Goal: Information Seeking & Learning: Find specific fact

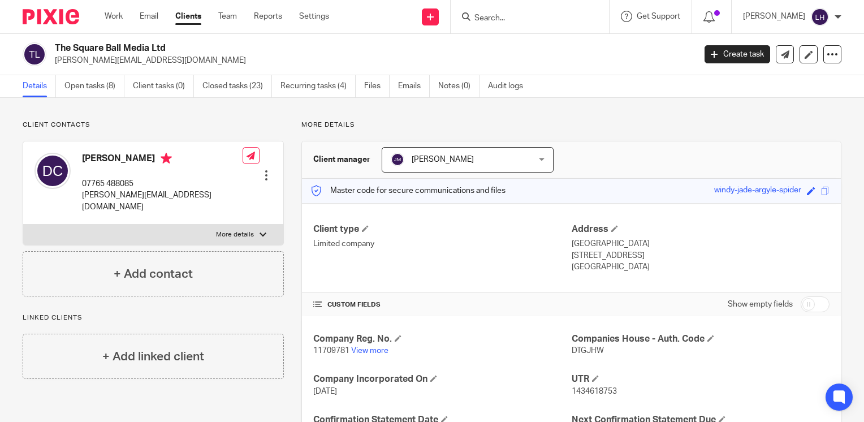
click at [514, 16] on input "Search" at bounding box center [524, 19] width 102 height 10
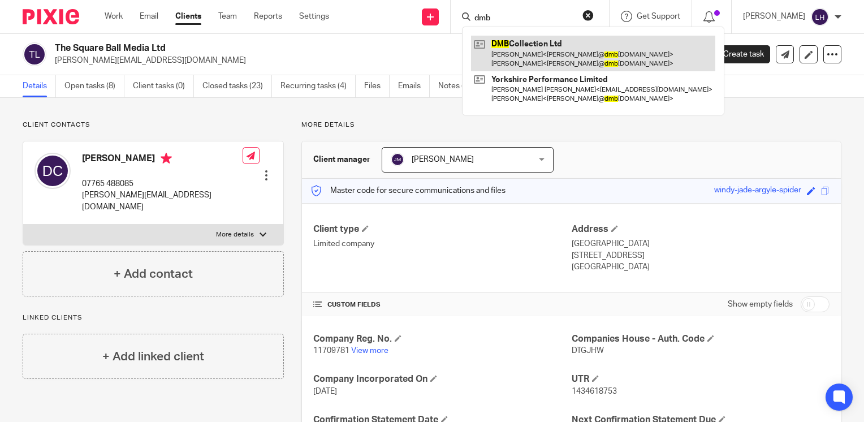
type input "dmb"
click at [534, 64] on link at bounding box center [593, 53] width 244 height 35
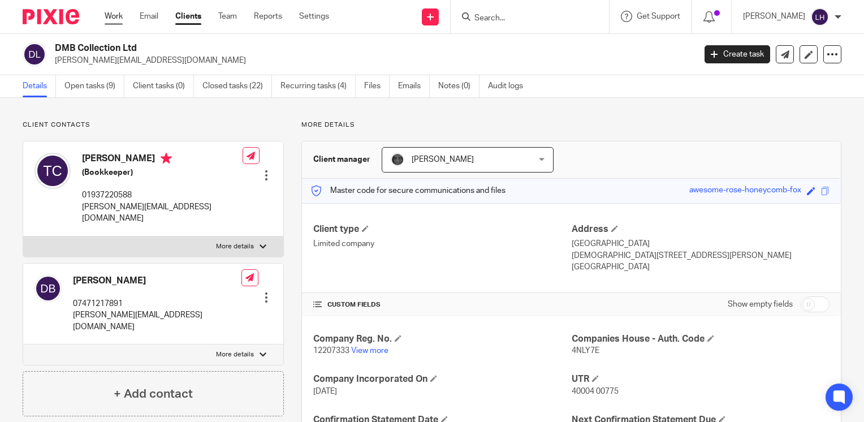
click at [117, 18] on link "Work" at bounding box center [114, 16] width 18 height 11
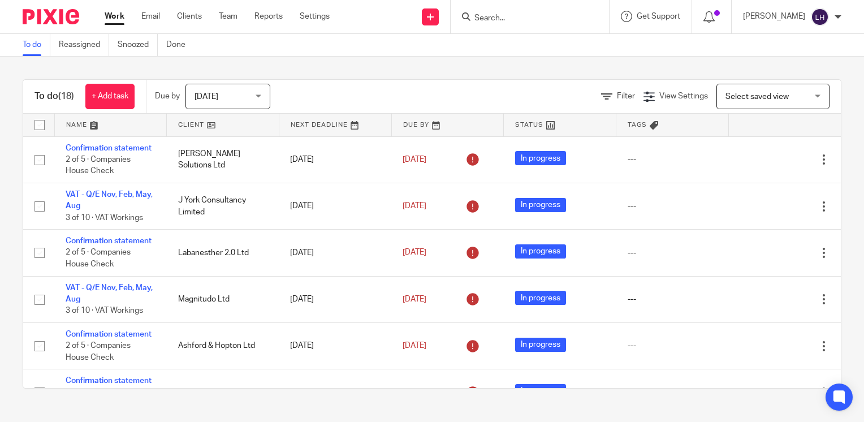
click at [544, 18] on input "Search" at bounding box center [524, 19] width 102 height 10
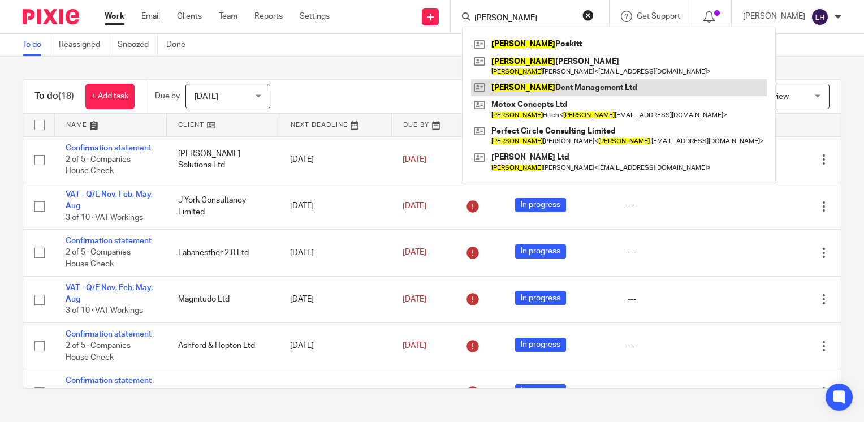
type input "simon"
click at [563, 88] on link at bounding box center [619, 87] width 296 height 17
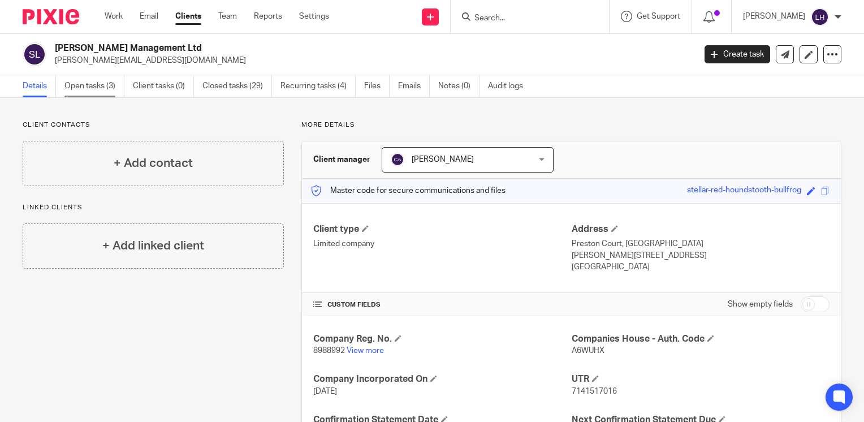
click at [109, 89] on link "Open tasks (3)" at bounding box center [94, 86] width 60 height 22
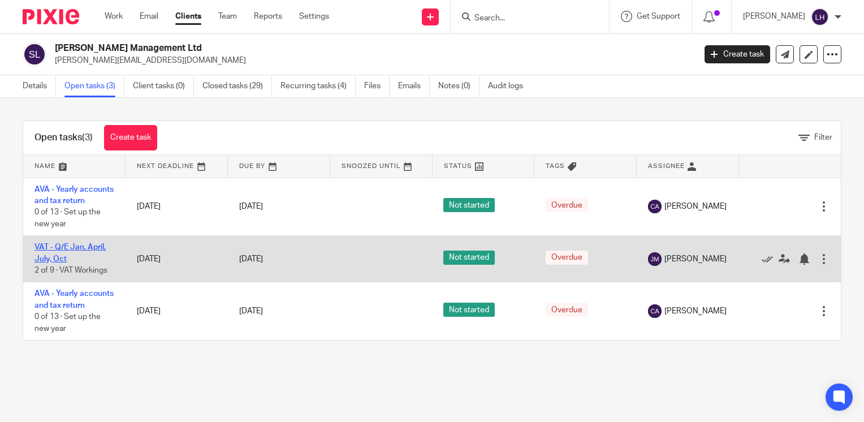
click at [97, 259] on link "VAT - Q/E Jan, April, July, Oct" at bounding box center [69, 252] width 71 height 19
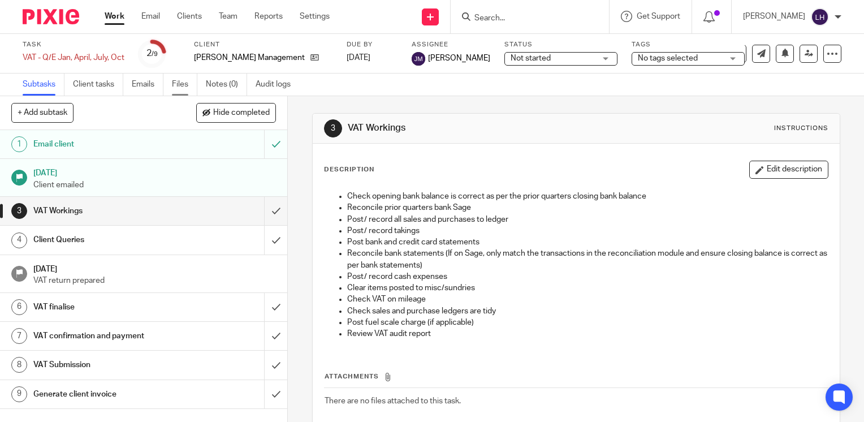
click at [180, 85] on link "Files" at bounding box center [184, 84] width 25 height 22
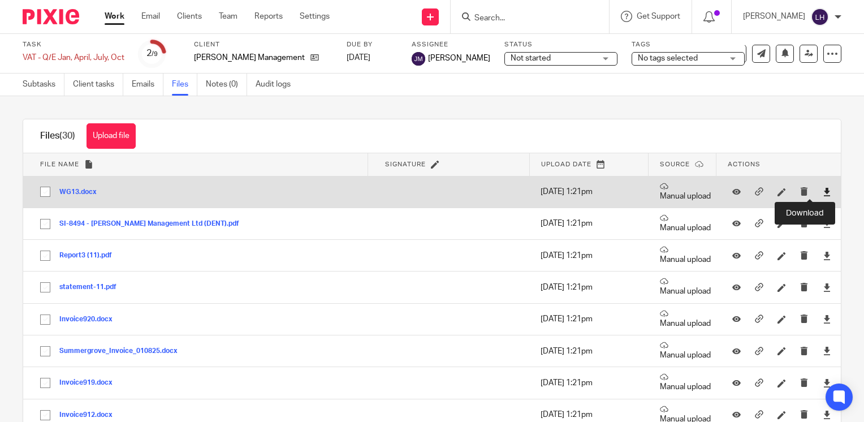
click at [822, 190] on icon at bounding box center [826, 192] width 8 height 8
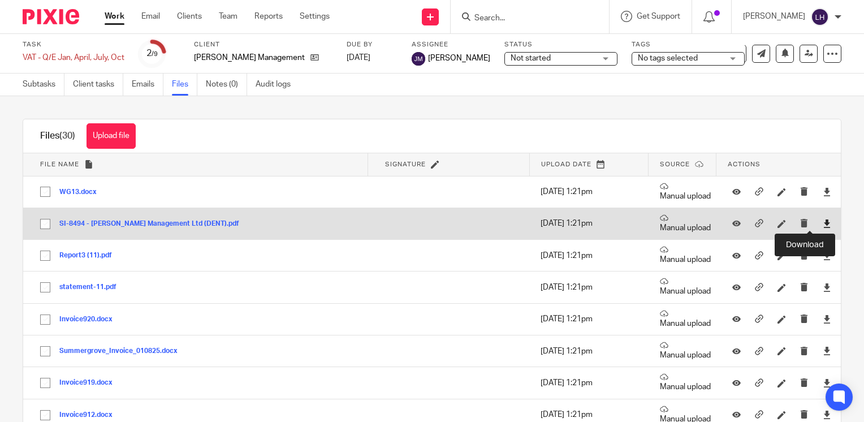
click at [822, 223] on icon at bounding box center [826, 223] width 8 height 8
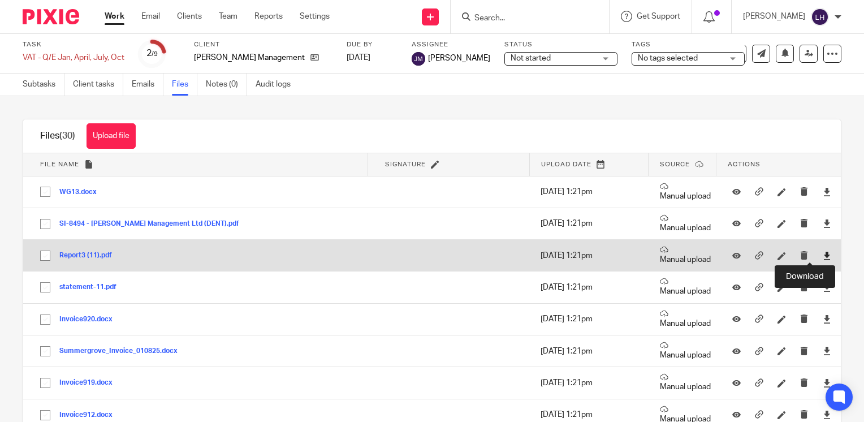
click at [822, 254] on icon at bounding box center [826, 255] width 8 height 8
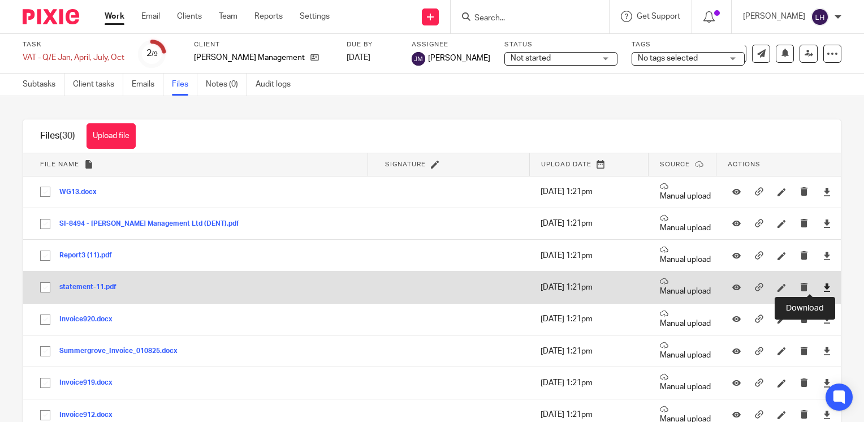
click at [822, 284] on icon at bounding box center [826, 287] width 8 height 8
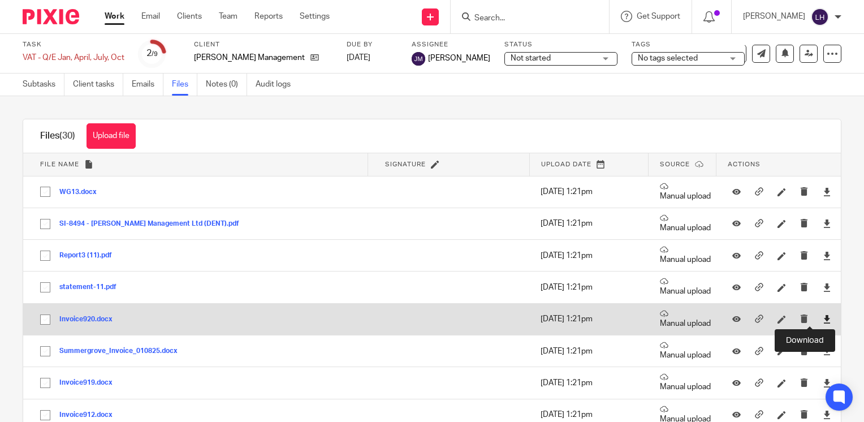
click at [822, 318] on icon at bounding box center [826, 319] width 8 height 8
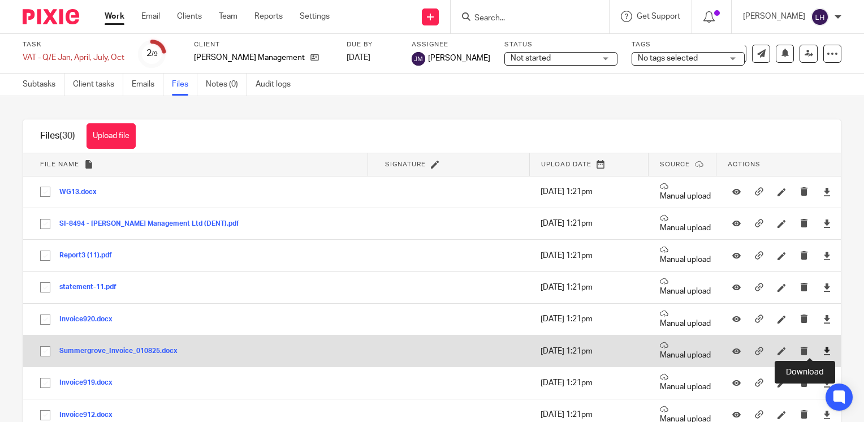
click at [822, 349] on icon at bounding box center [826, 350] width 8 height 8
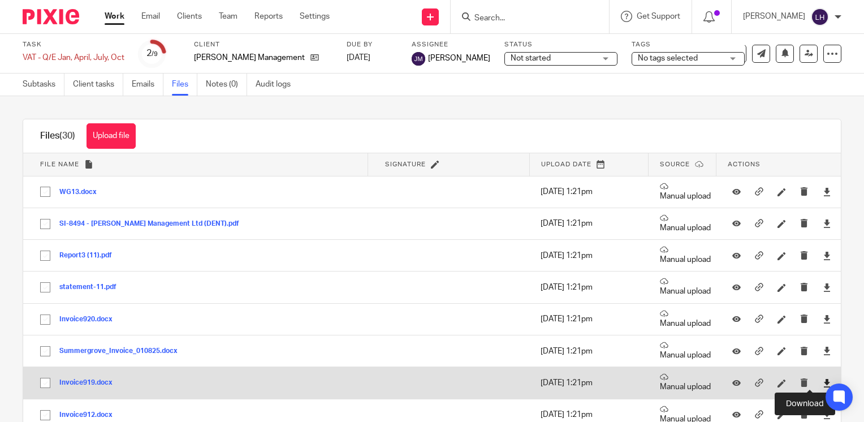
click at [822, 379] on icon at bounding box center [826, 383] width 8 height 8
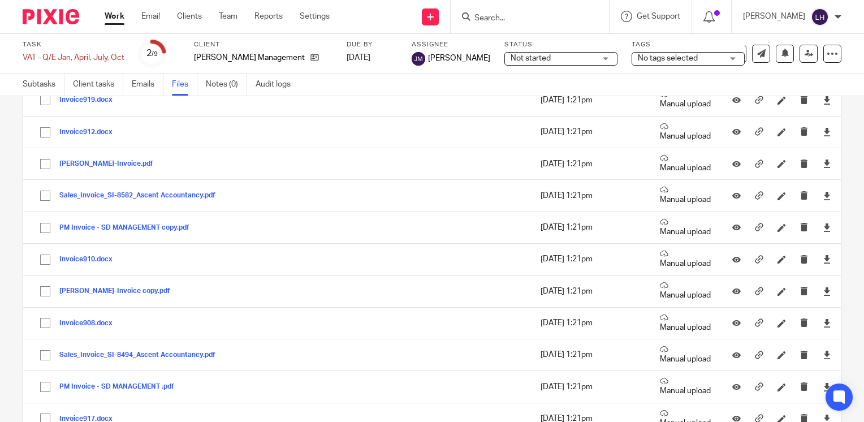
scroll to position [287, 0]
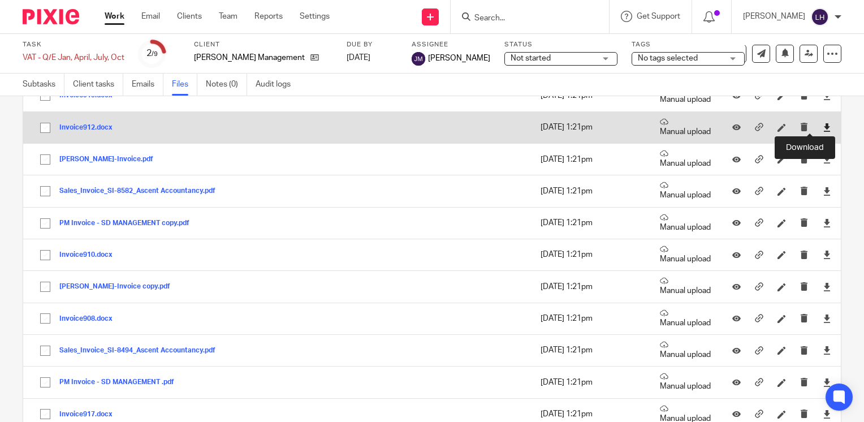
click at [822, 125] on icon at bounding box center [826, 127] width 8 height 8
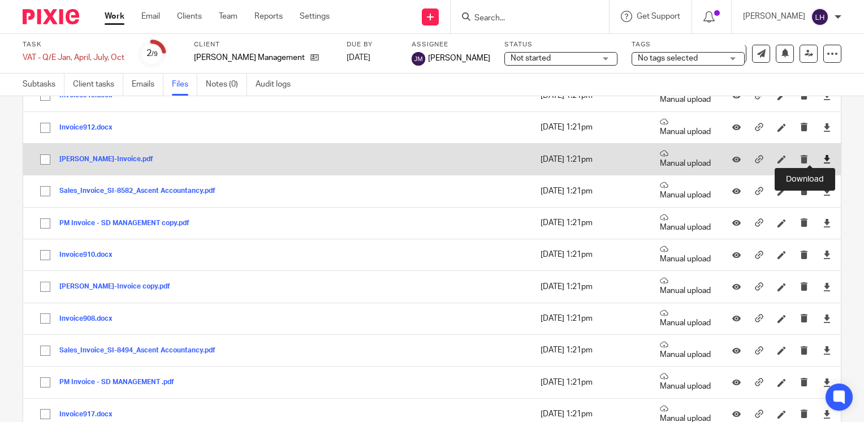
click at [822, 159] on icon at bounding box center [826, 159] width 8 height 8
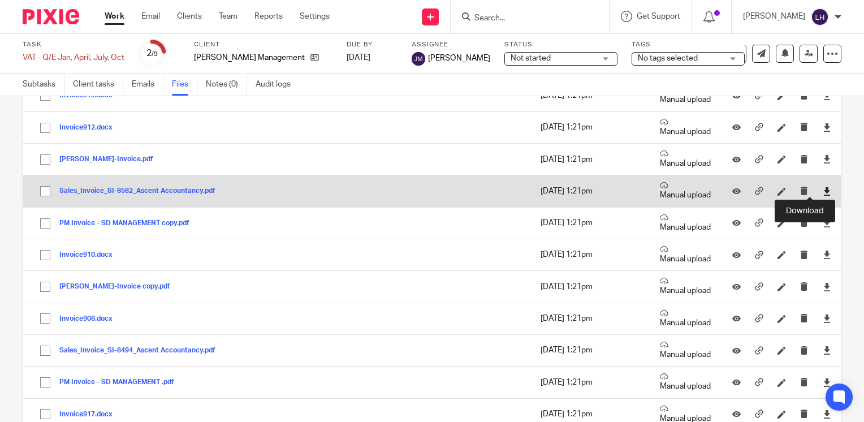
click at [822, 188] on icon at bounding box center [826, 191] width 8 height 8
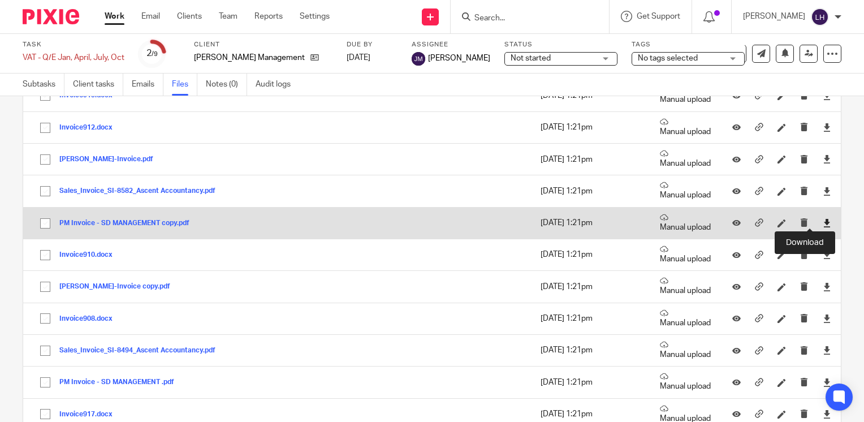
click at [822, 220] on icon at bounding box center [826, 223] width 8 height 8
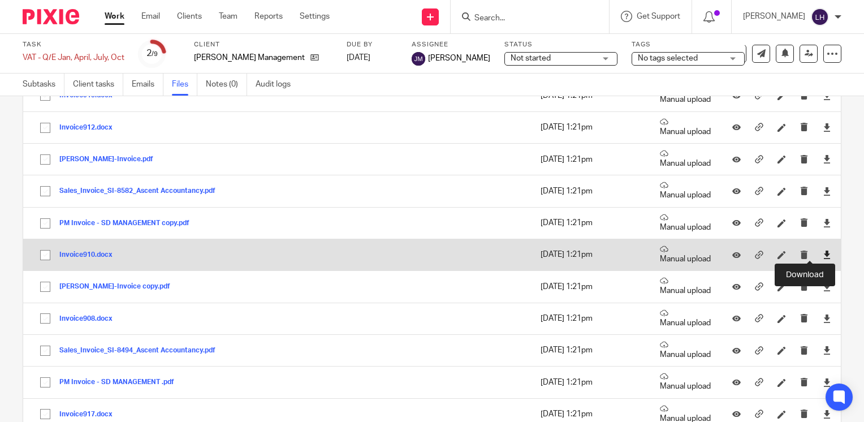
click at [822, 251] on icon at bounding box center [826, 254] width 8 height 8
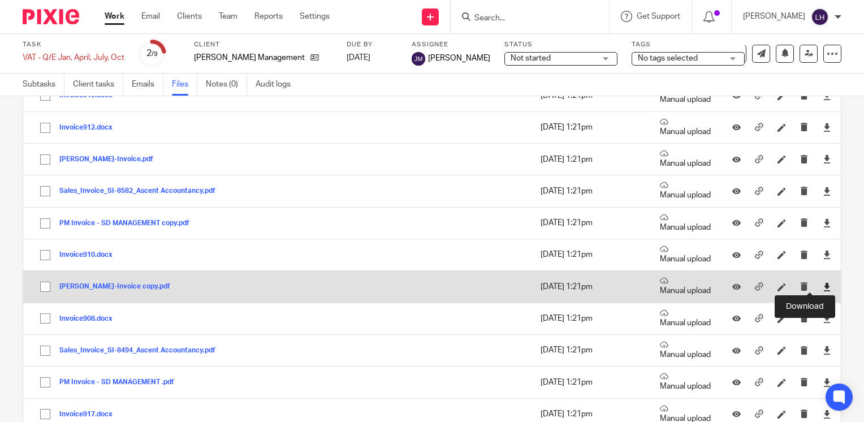
click at [822, 284] on icon at bounding box center [826, 287] width 8 height 8
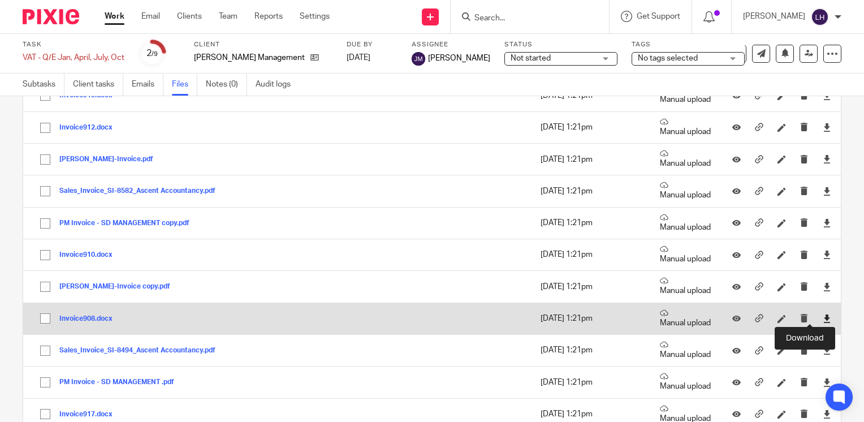
click at [822, 315] on icon at bounding box center [826, 318] width 8 height 8
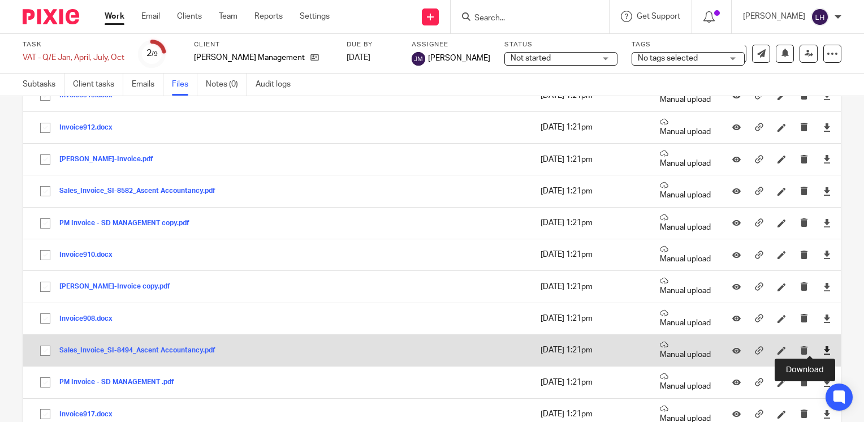
click at [822, 349] on icon at bounding box center [826, 350] width 8 height 8
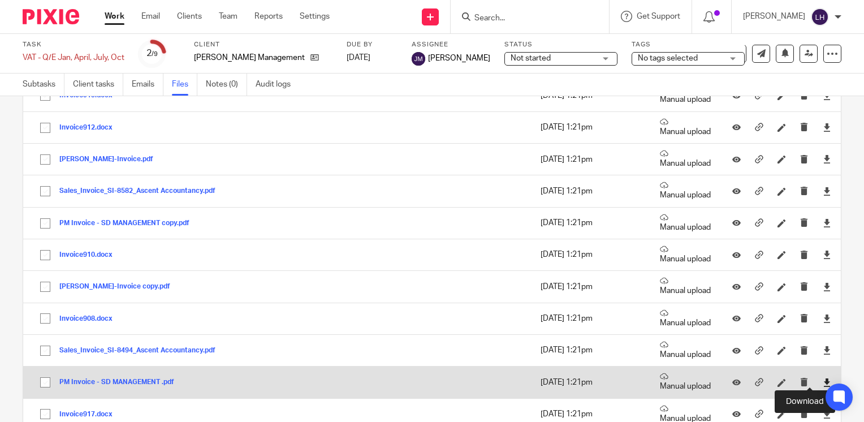
click at [822, 378] on icon at bounding box center [826, 382] width 8 height 8
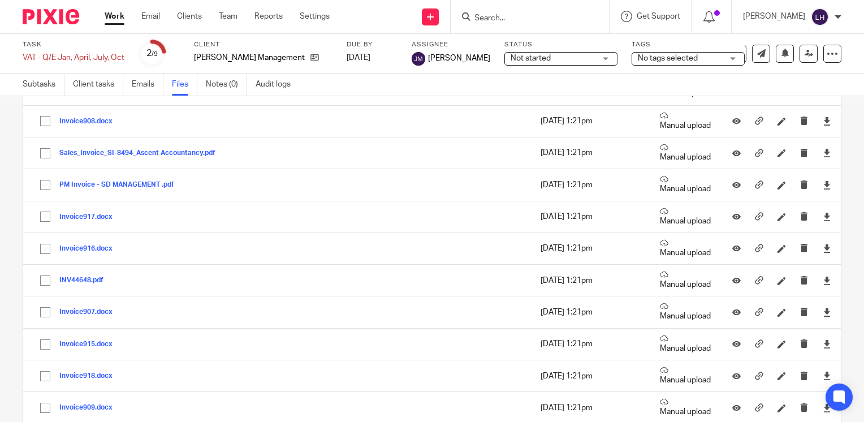
scroll to position [486, 0]
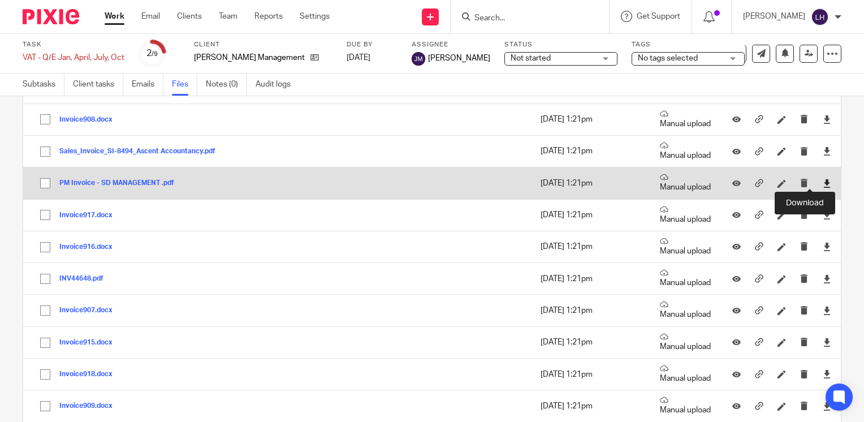
click at [822, 180] on icon at bounding box center [826, 183] width 8 height 8
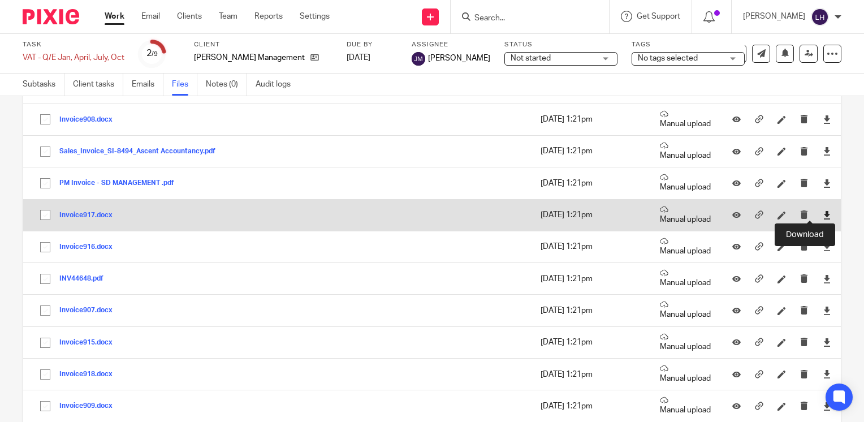
click at [822, 211] on icon at bounding box center [826, 215] width 8 height 8
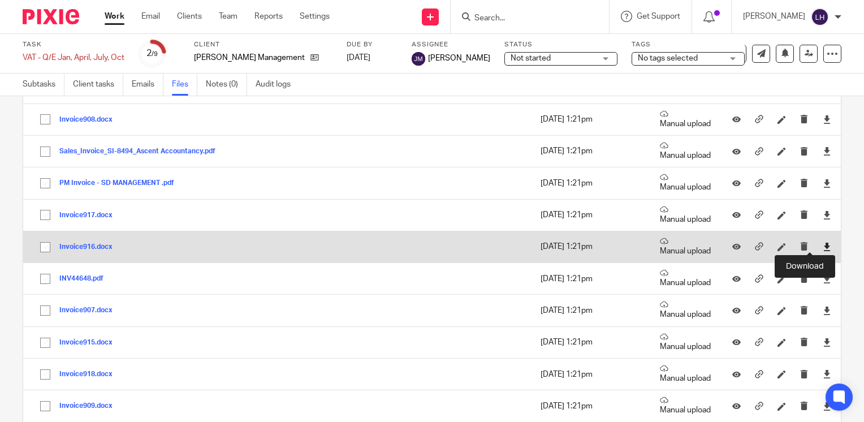
click at [822, 242] on icon at bounding box center [826, 246] width 8 height 8
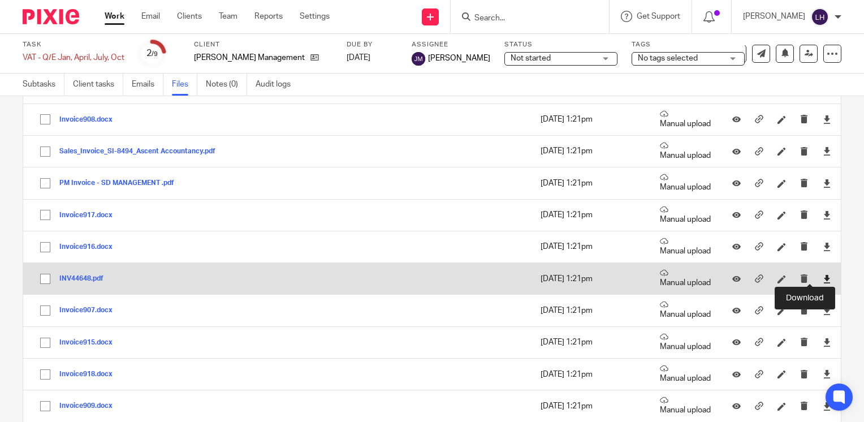
click at [822, 280] on icon at bounding box center [826, 279] width 8 height 8
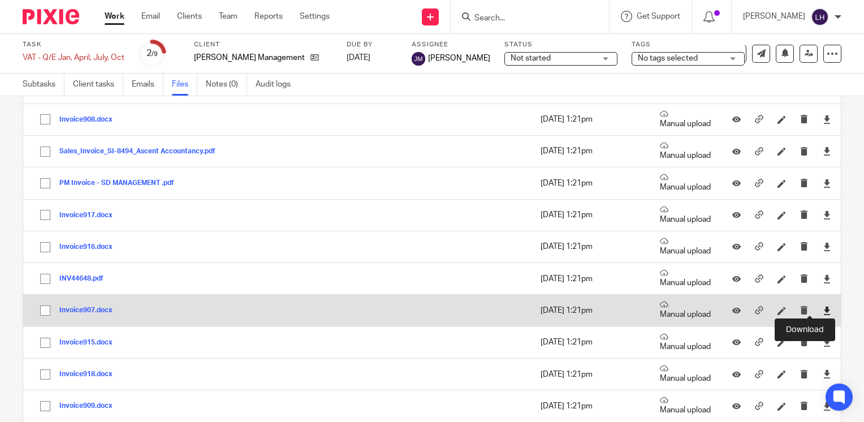
click at [822, 306] on icon at bounding box center [826, 310] width 8 height 8
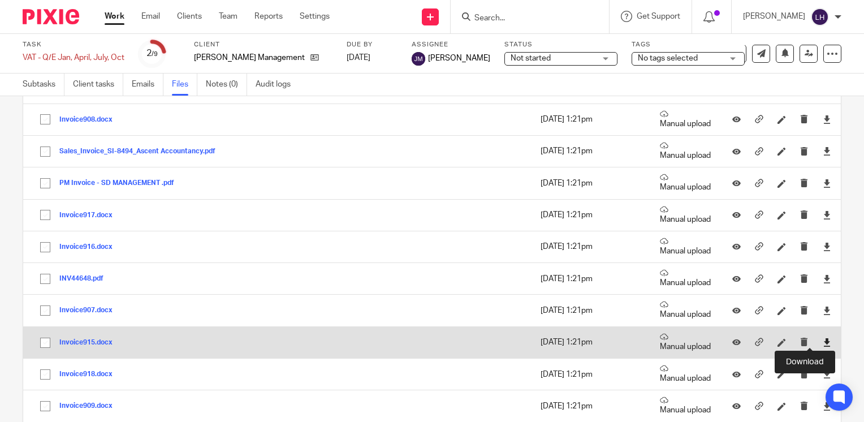
click at [822, 338] on icon at bounding box center [826, 342] width 8 height 8
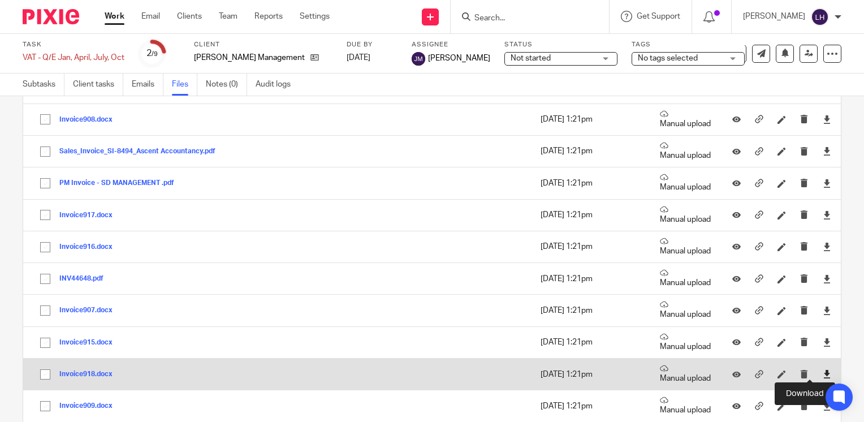
click at [822, 370] on icon at bounding box center [826, 374] width 8 height 8
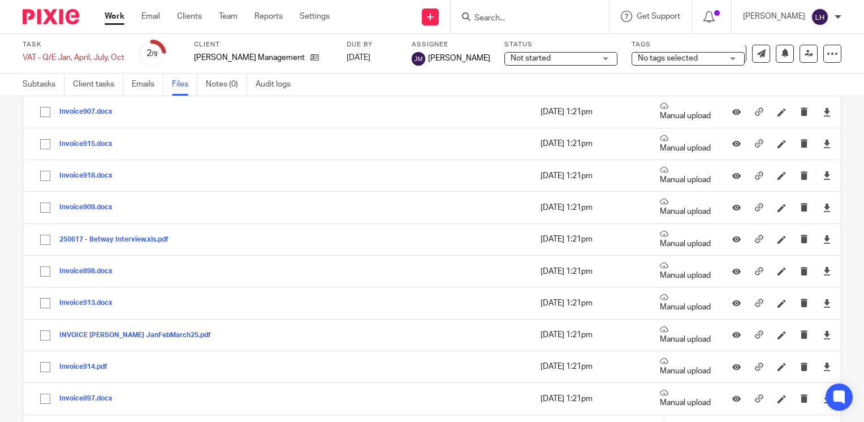
scroll to position [687, 0]
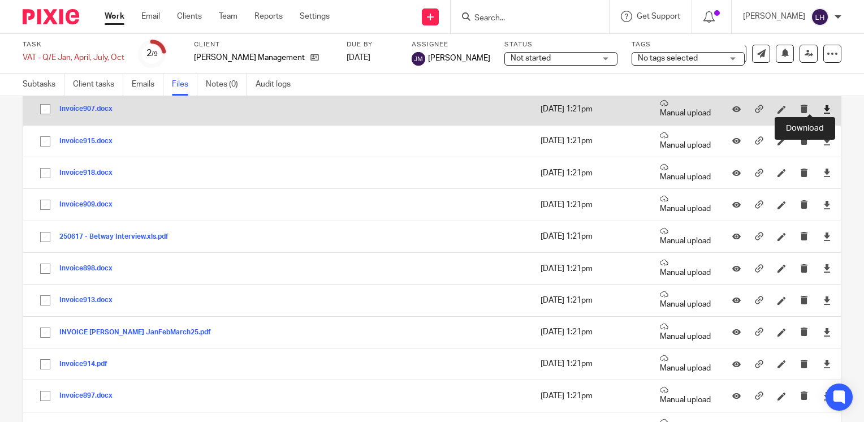
click at [822, 105] on icon at bounding box center [826, 109] width 8 height 8
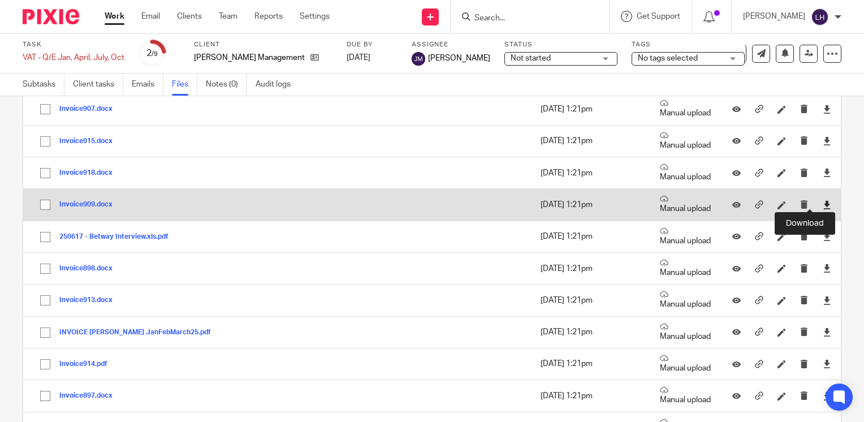
click at [822, 201] on icon at bounding box center [826, 205] width 8 height 8
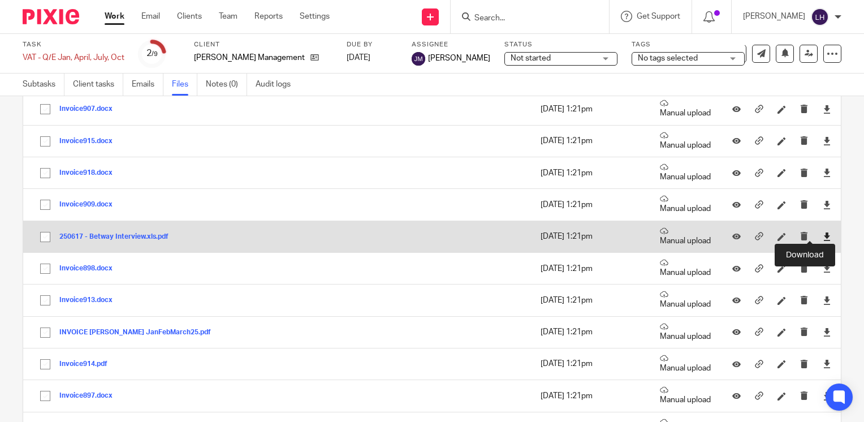
click at [822, 232] on icon at bounding box center [826, 236] width 8 height 8
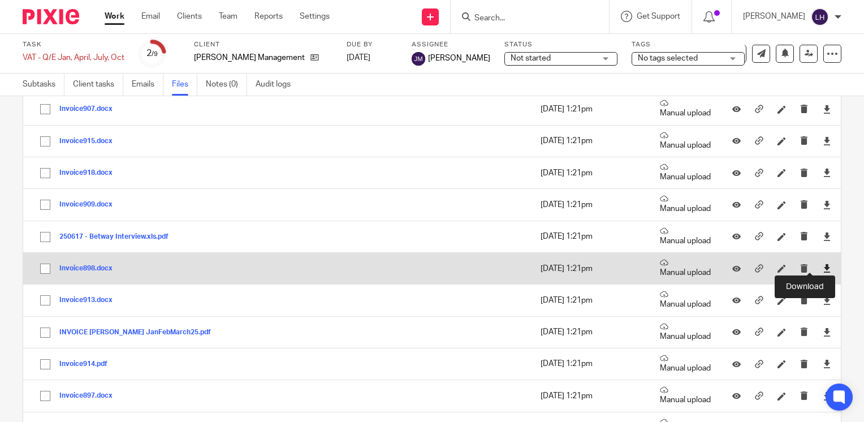
click at [822, 264] on icon at bounding box center [826, 268] width 8 height 8
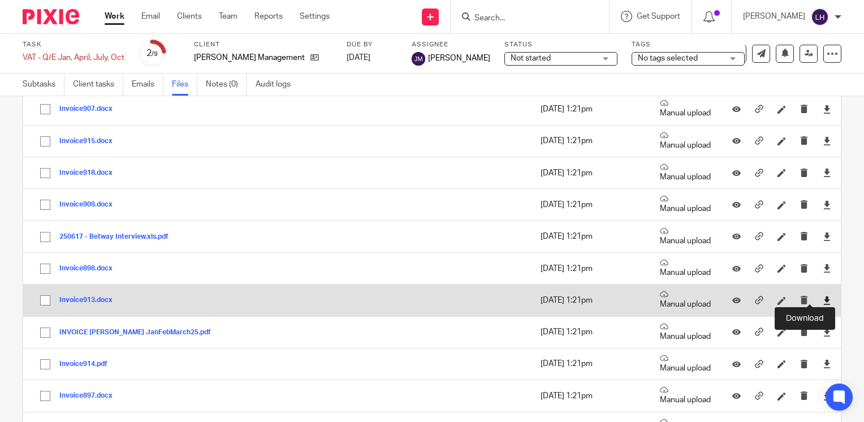
click at [822, 297] on icon at bounding box center [826, 300] width 8 height 8
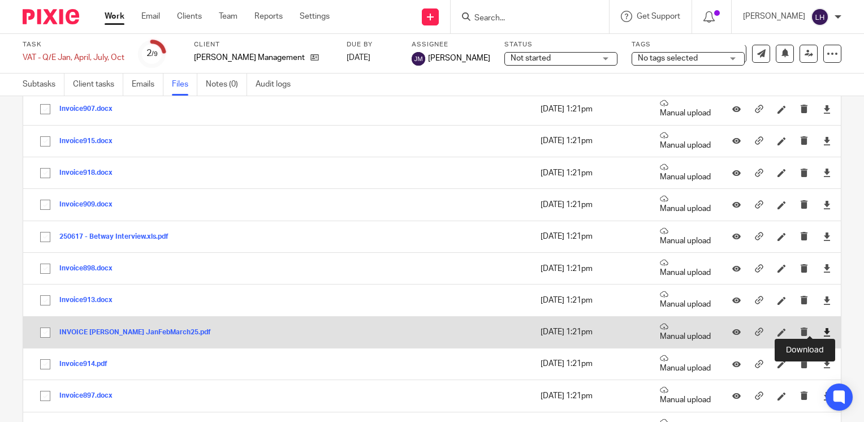
click at [822, 329] on icon at bounding box center [826, 332] width 8 height 8
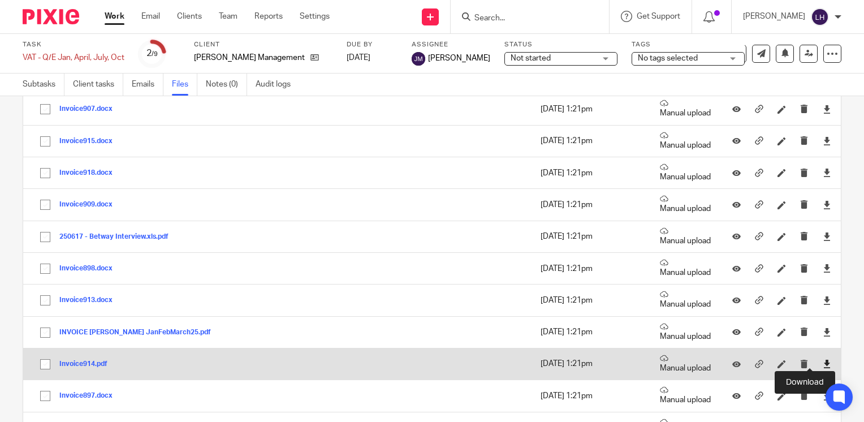
click at [822, 360] on icon at bounding box center [826, 363] width 8 height 8
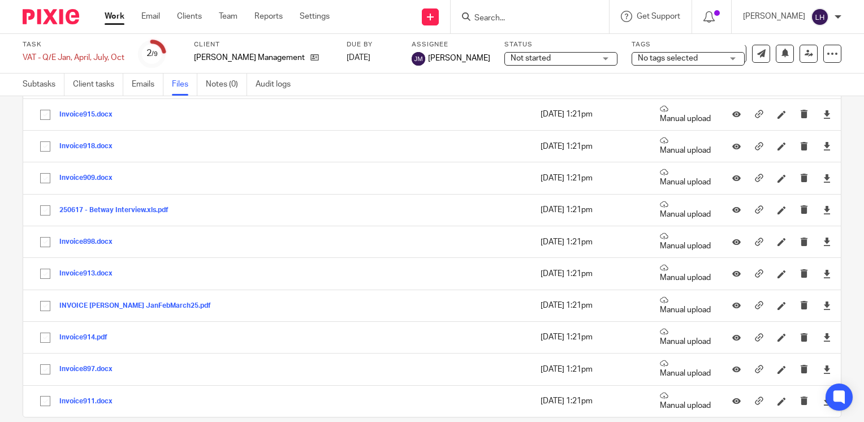
scroll to position [728, 0]
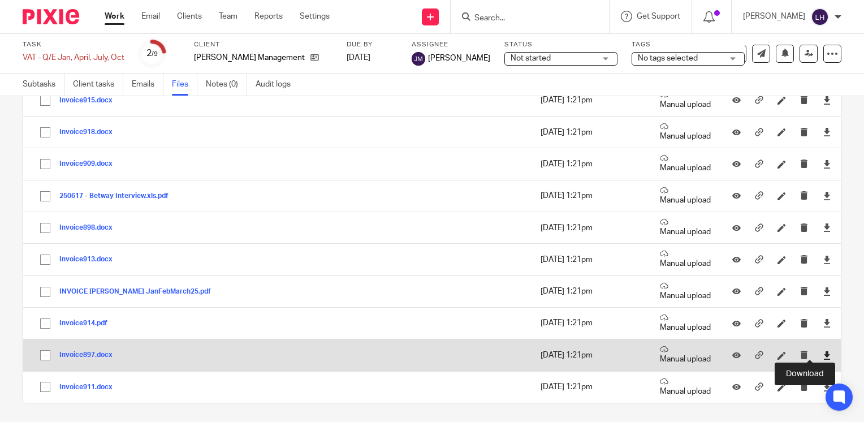
click at [822, 353] on icon at bounding box center [826, 355] width 8 height 8
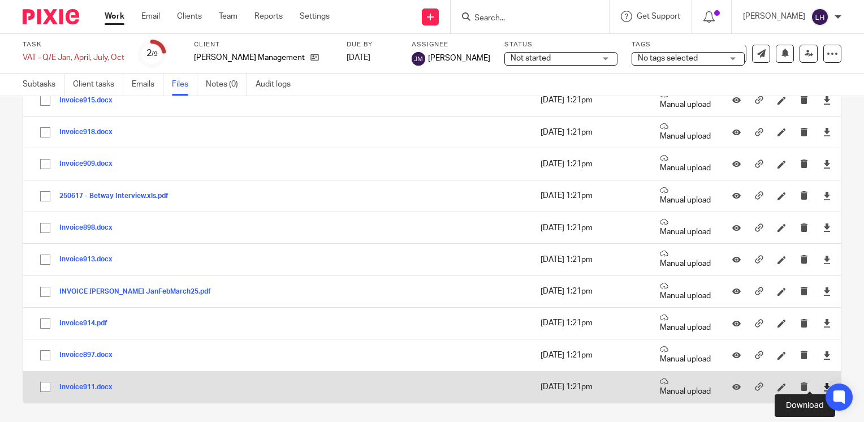
click at [822, 384] on icon at bounding box center [826, 387] width 8 height 8
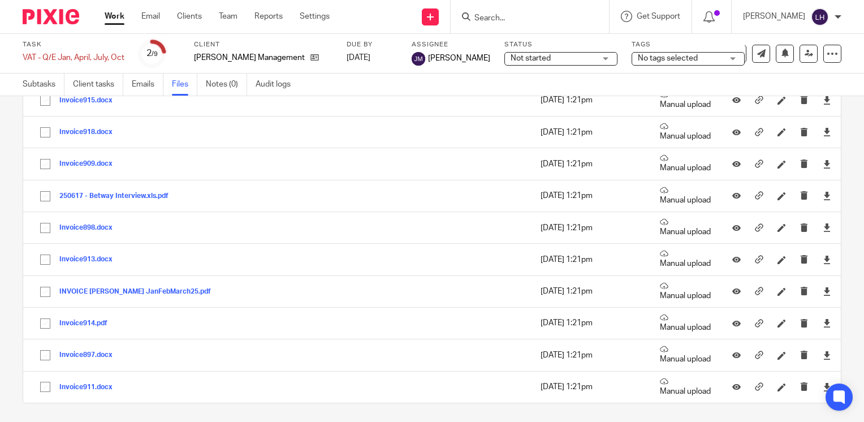
click at [119, 15] on link "Work" at bounding box center [115, 16] width 20 height 11
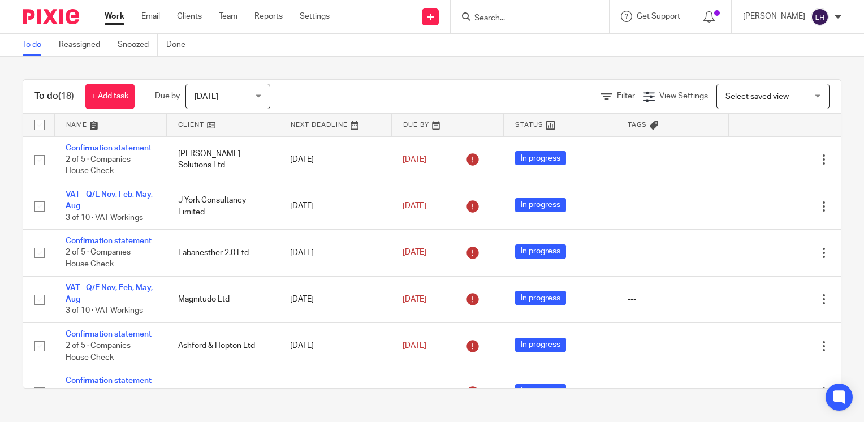
click at [509, 18] on input "Search" at bounding box center [524, 19] width 102 height 10
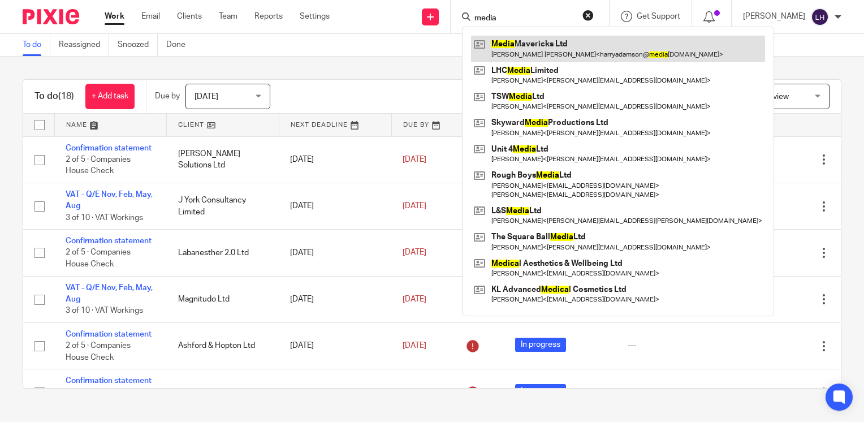
type input "media"
click at [539, 47] on link at bounding box center [618, 49] width 294 height 26
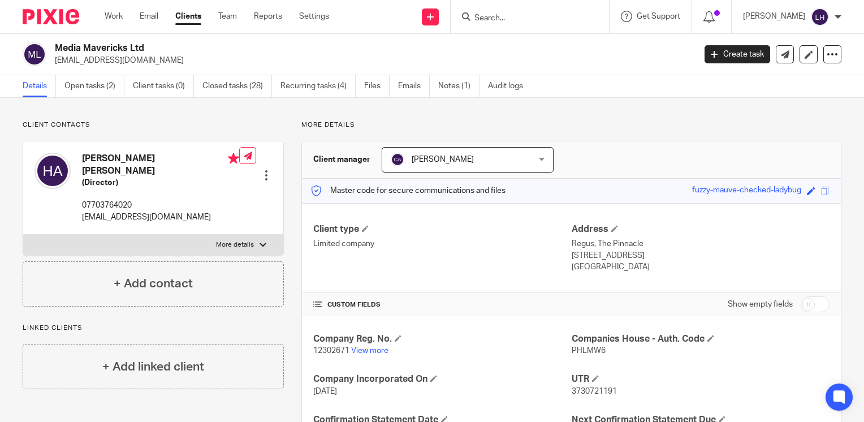
click at [333, 348] on span "12302671" at bounding box center [331, 350] width 36 height 8
copy p "12302671"
click at [523, 20] on input "Search" at bounding box center [524, 19] width 102 height 10
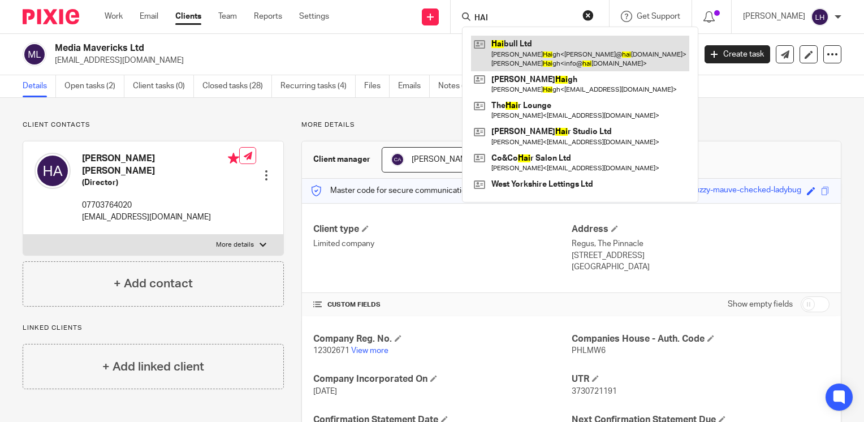
type input "HAI"
click at [554, 56] on link at bounding box center [580, 53] width 218 height 35
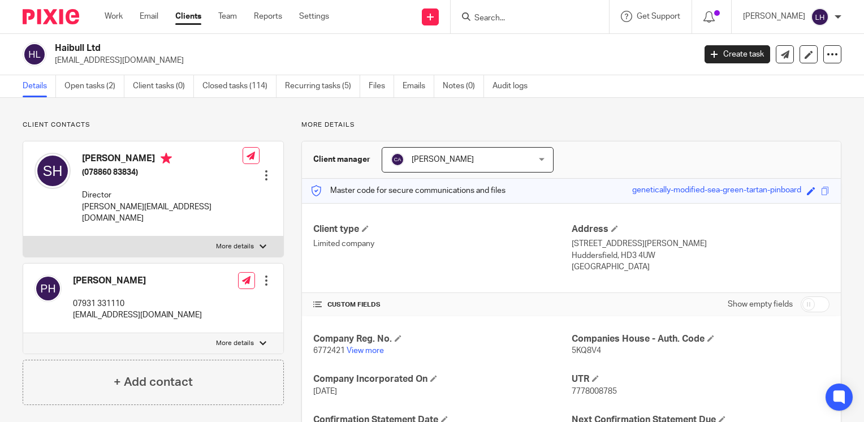
click at [329, 349] on span "6772421" at bounding box center [329, 350] width 32 height 8
copy p "6772421"
click at [372, 352] on link "View more" at bounding box center [364, 350] width 37 height 8
click at [517, 19] on input "Search" at bounding box center [524, 19] width 102 height 10
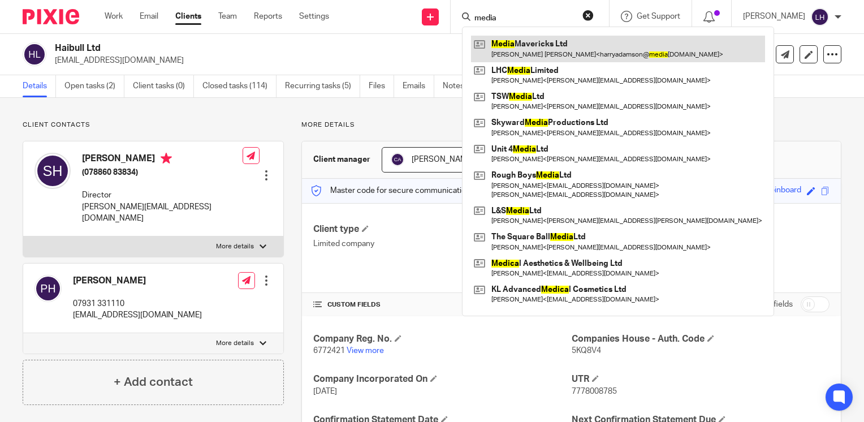
type input "media"
click at [539, 43] on link at bounding box center [618, 49] width 294 height 26
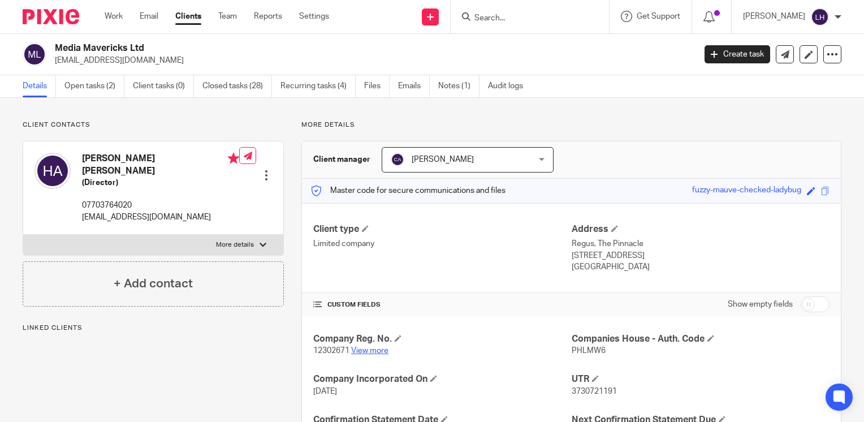
click at [375, 349] on link "View more" at bounding box center [369, 350] width 37 height 8
